Goal: Find specific page/section: Find specific page/section

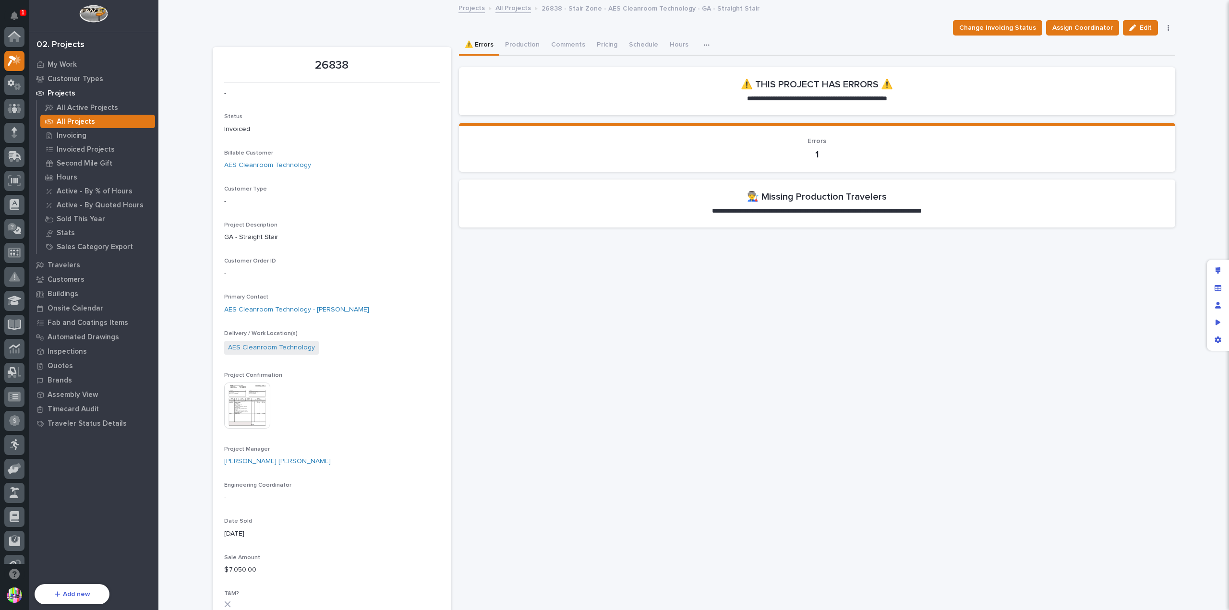
scroll to position [24, 0]
click at [117, 118] on div "All Projects" at bounding box center [97, 121] width 115 height 13
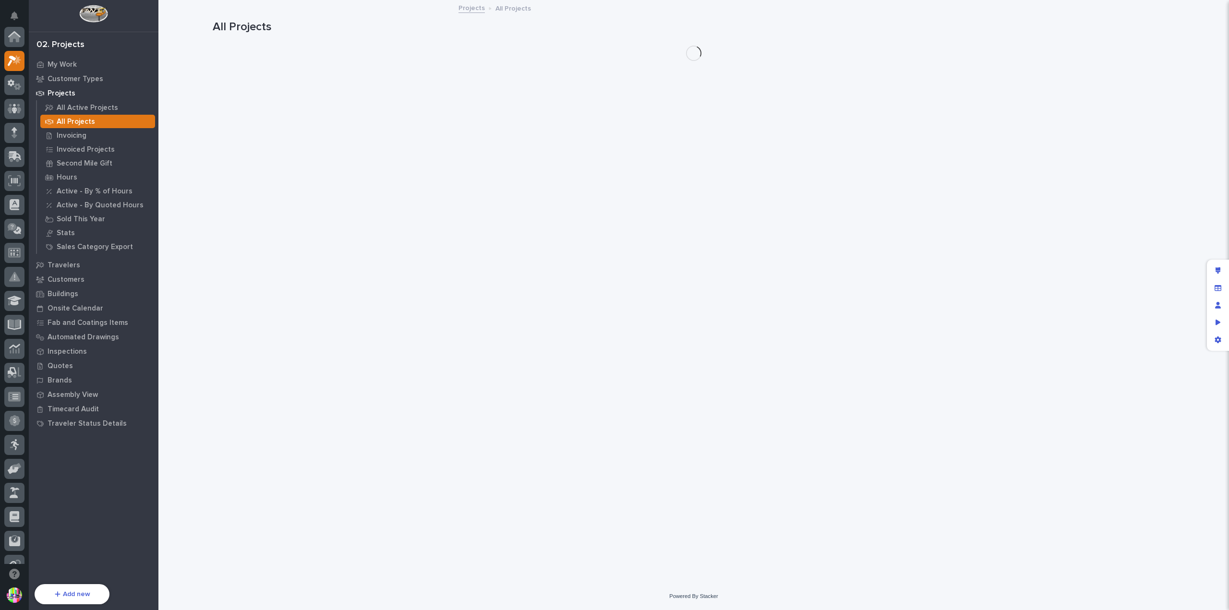
scroll to position [24, 0]
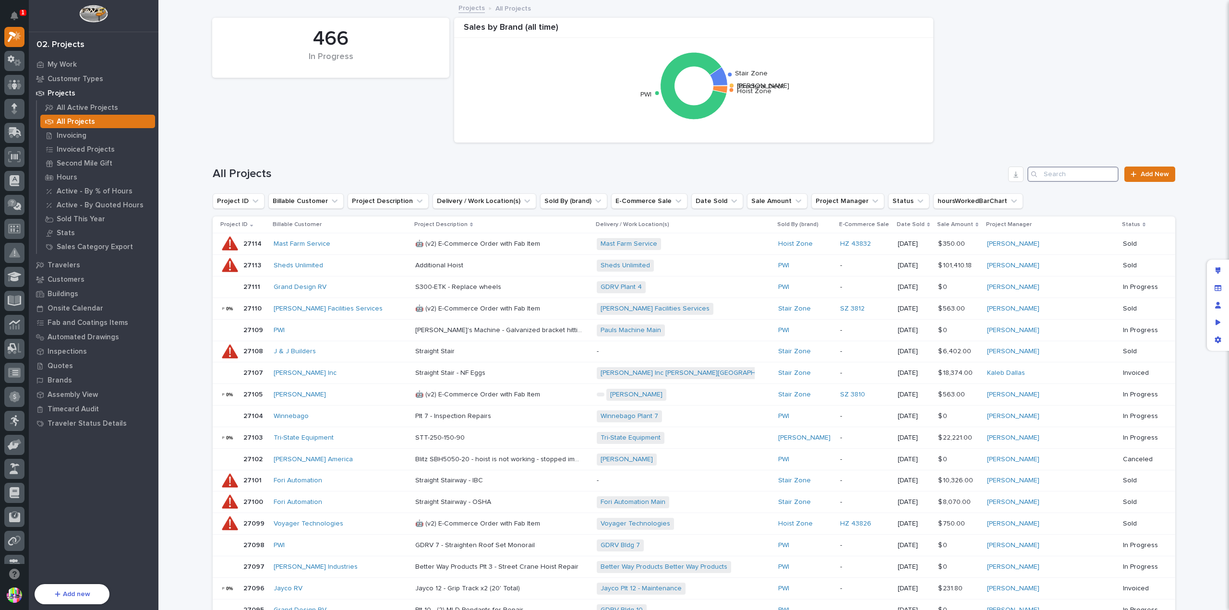
click at [1047, 169] on input "Search" at bounding box center [1072, 174] width 91 height 15
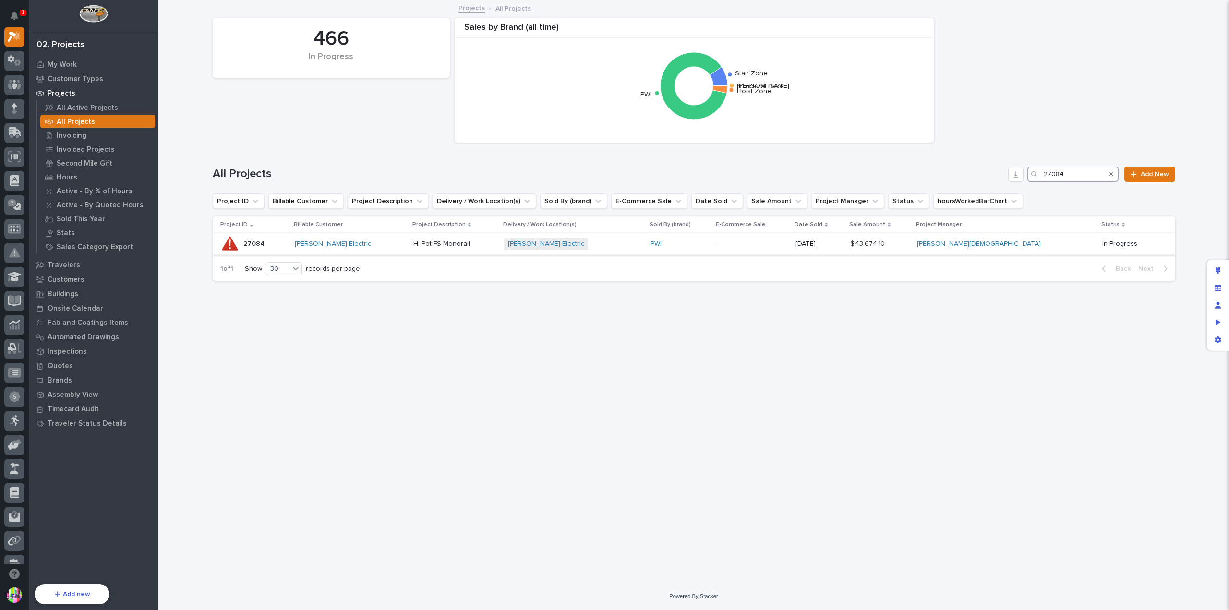
type input "27084"
click at [251, 243] on p "27084" at bounding box center [254, 243] width 23 height 10
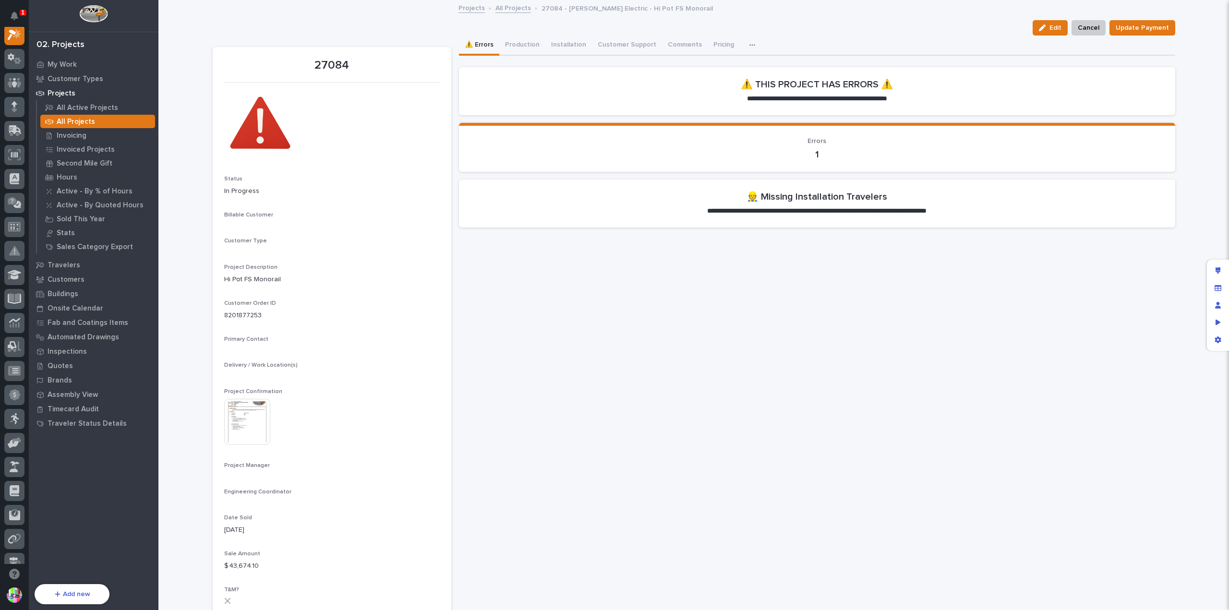
scroll to position [24, 0]
